Goal: Find specific page/section: Find specific page/section

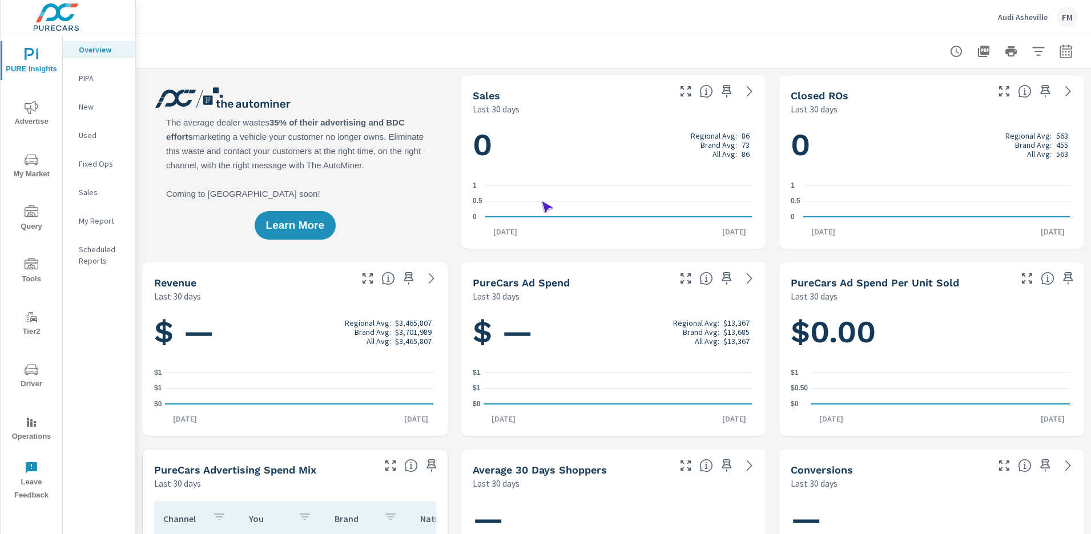
click at [31, 429] on span "Operations" at bounding box center [31, 429] width 55 height 28
